Goal: Navigation & Orientation: Find specific page/section

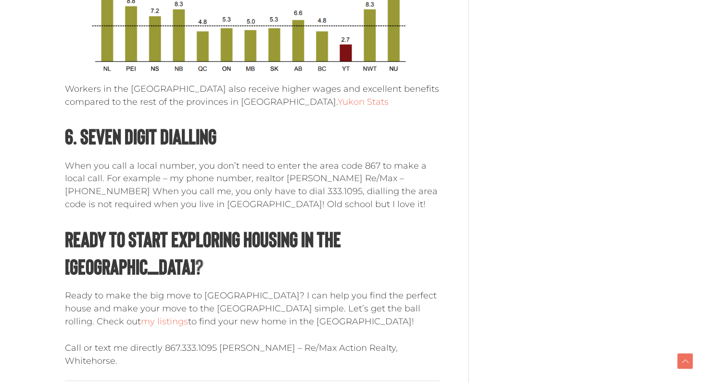
scroll to position [1595, 0]
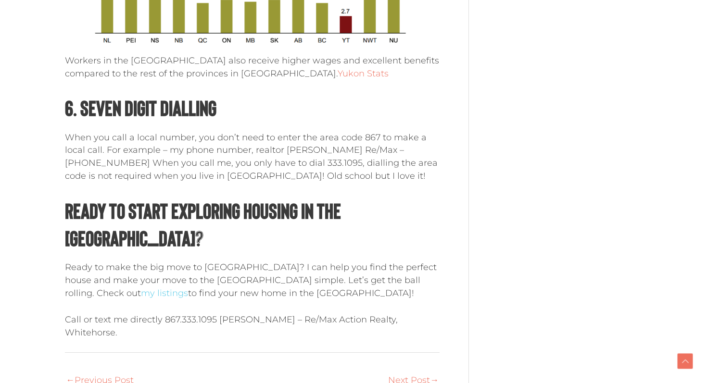
click at [188, 288] on link "my listings" at bounding box center [164, 293] width 47 height 11
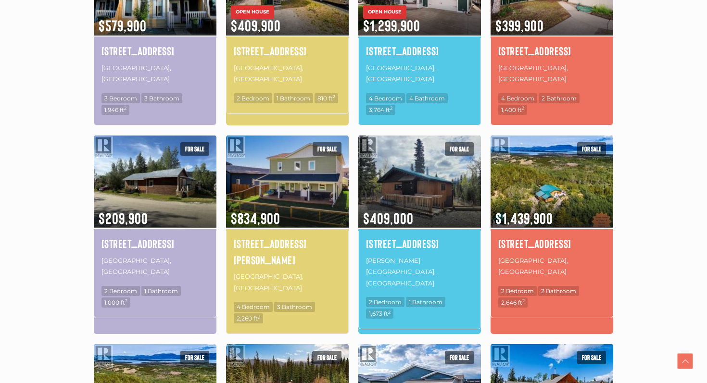
scroll to position [405, 0]
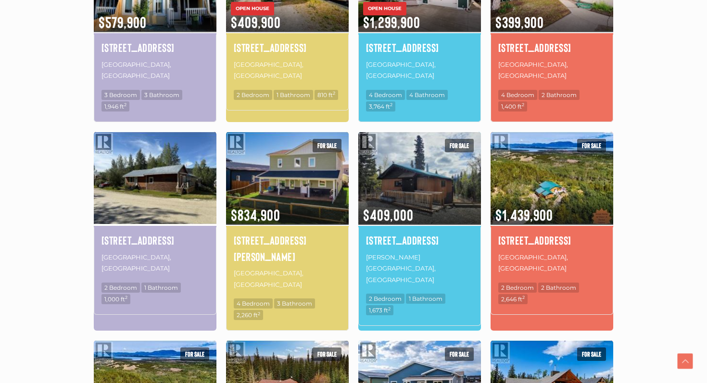
click at [174, 161] on img at bounding box center [155, 178] width 123 height 96
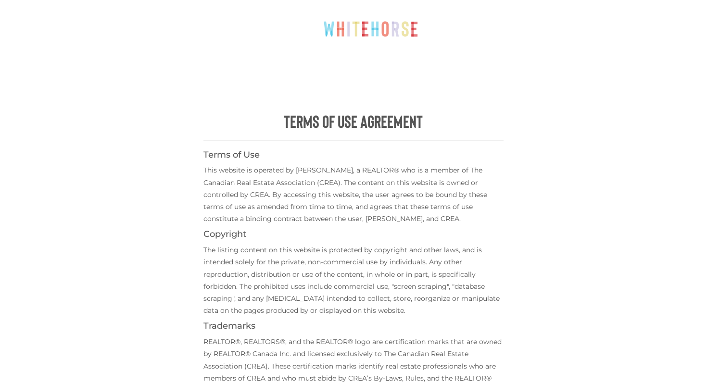
click at [155, 164] on div "Terms of Use Agreement Terms of Use This website is operated by Scott Sauer, a …" at bounding box center [354, 303] width 472 height 606
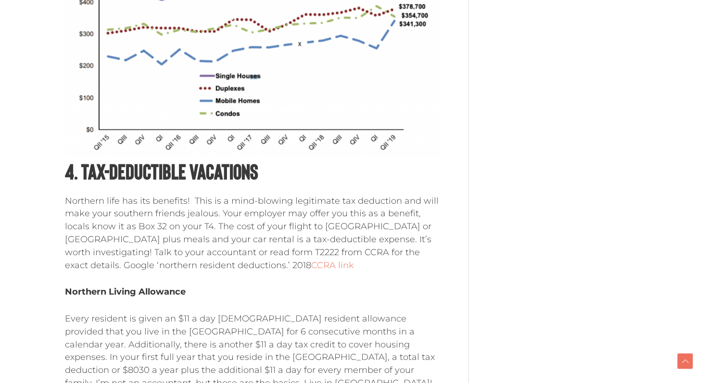
scroll to position [1009, 0]
click at [311, 265] on link "CCRA link" at bounding box center [332, 264] width 43 height 11
